Goal: Information Seeking & Learning: Compare options

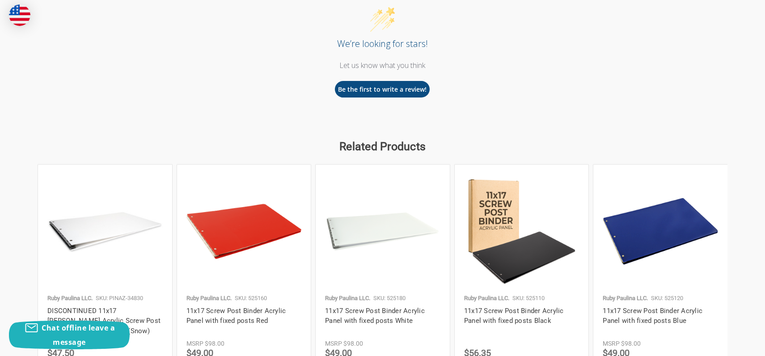
scroll to position [894, 0]
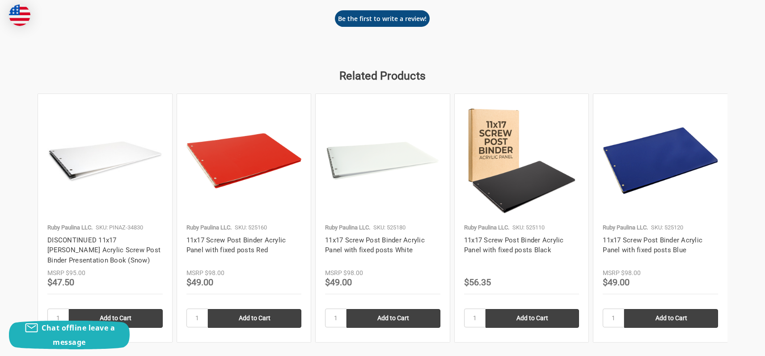
click at [514, 195] on img at bounding box center [521, 160] width 115 height 115
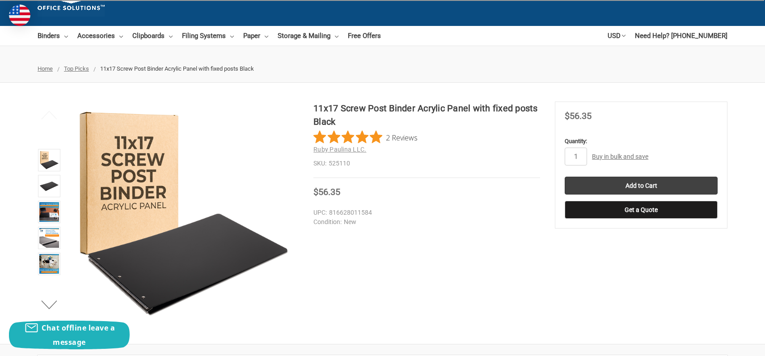
scroll to position [89, 0]
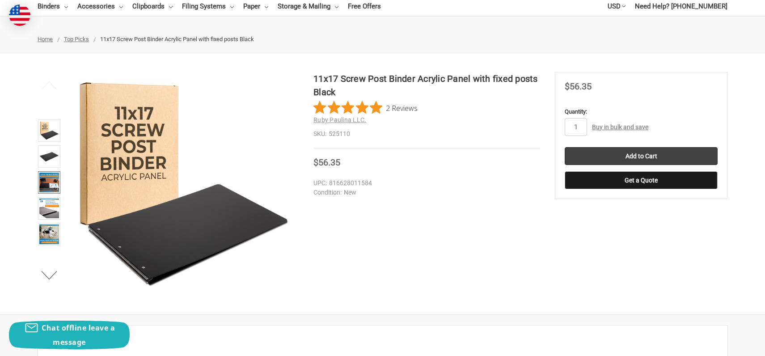
click at [51, 185] on img at bounding box center [49, 183] width 20 height 20
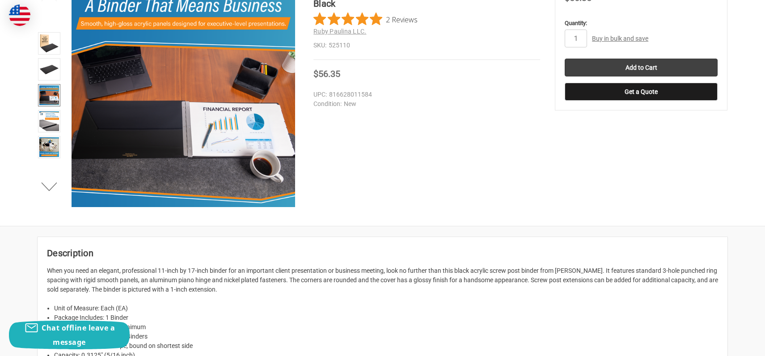
scroll to position [0, 0]
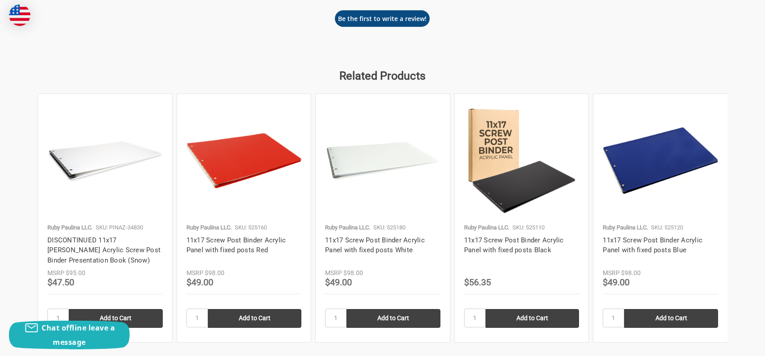
click at [647, 174] on img at bounding box center [660, 160] width 115 height 115
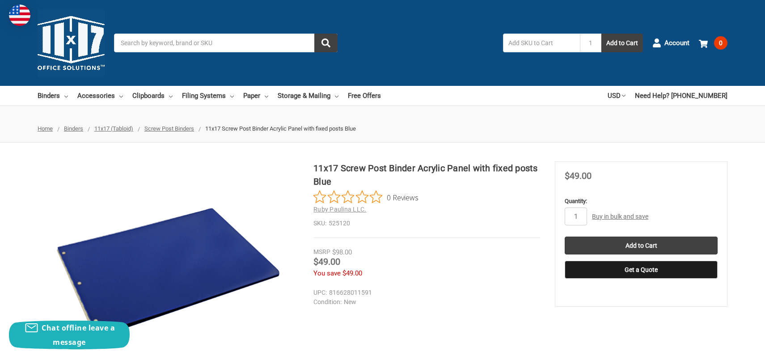
click at [377, 34] on div "Search 1 Add to Cart" at bounding box center [383, 43] width 538 height 19
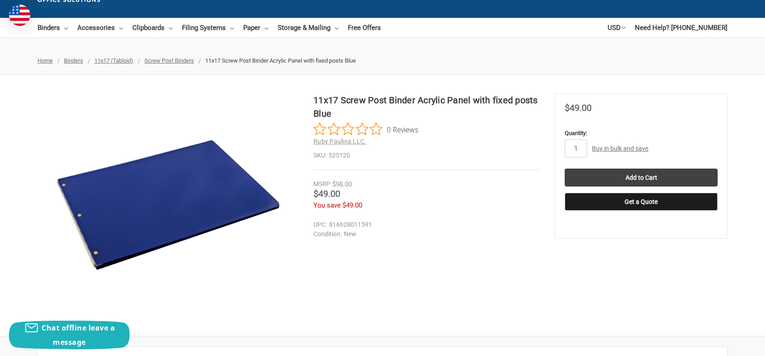
scroll to position [89, 0]
